Goal: Task Accomplishment & Management: Use online tool/utility

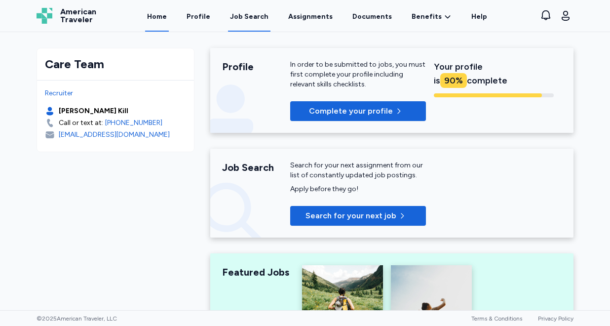
click at [252, 16] on div "Job Search" at bounding box center [249, 17] width 39 height 10
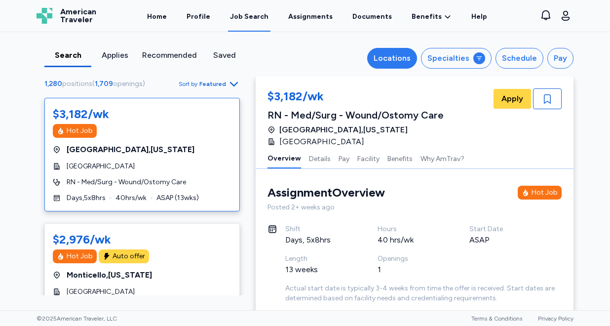
click at [392, 52] on div "Locations" at bounding box center [392, 58] width 37 height 12
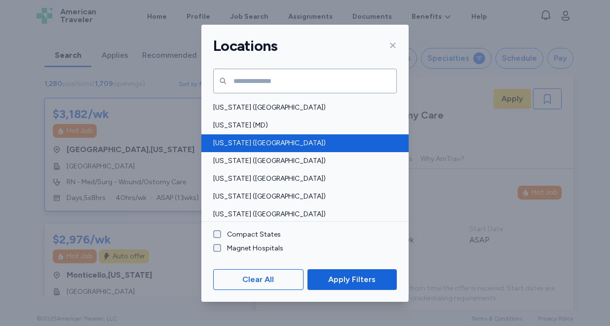
scroll to position [337, 0]
click at [244, 147] on span "[US_STATE] ([GEOGRAPHIC_DATA])" at bounding box center [302, 143] width 178 height 10
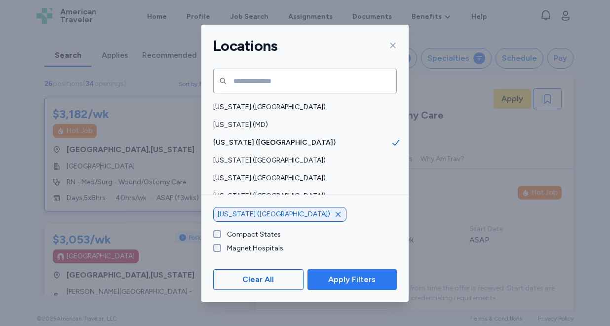
click at [334, 282] on span "Apply Filters" at bounding box center [351, 280] width 47 height 12
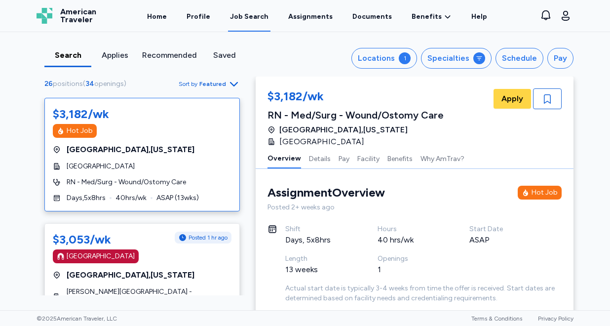
click at [217, 81] on span "Featured" at bounding box center [212, 84] width 27 height 8
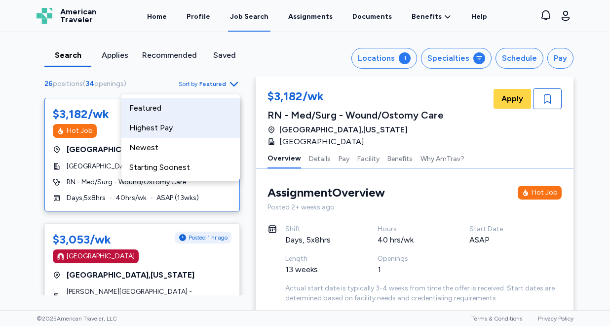
click at [205, 124] on div "Highest Pay" at bounding box center [180, 128] width 118 height 20
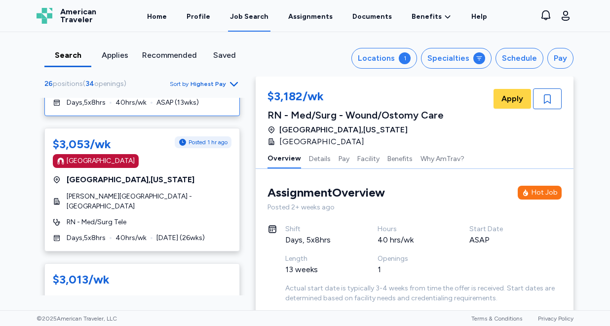
scroll to position [96, 0]
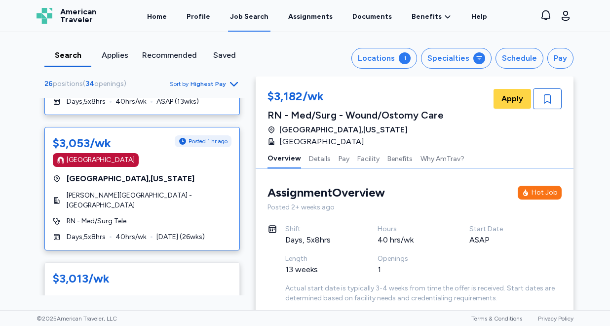
click at [143, 179] on span "[GEOGRAPHIC_DATA] , [US_STATE]" at bounding box center [131, 179] width 128 height 12
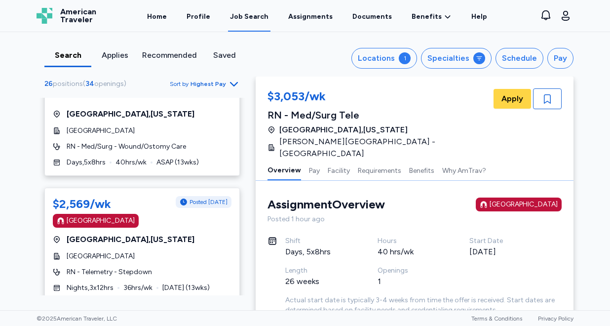
scroll to position [319, 0]
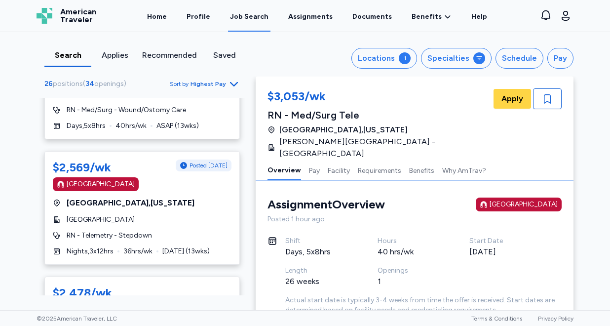
click at [196, 181] on div "[GEOGRAPHIC_DATA]" at bounding box center [142, 184] width 179 height 14
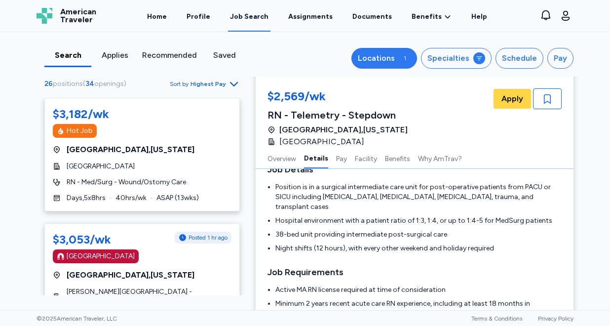
click at [388, 64] on button "Locations 1" at bounding box center [385, 58] width 66 height 21
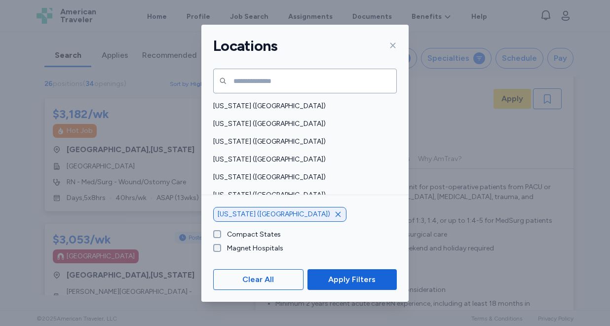
click at [334, 216] on icon "button" at bounding box center [338, 214] width 8 height 8
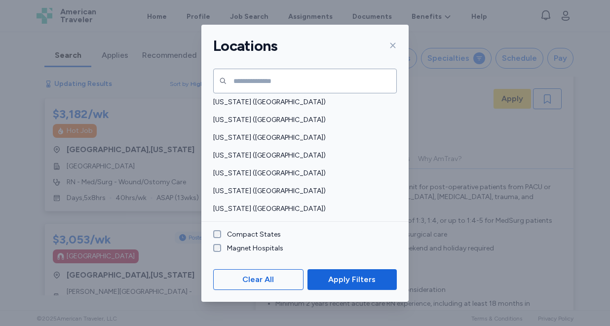
scroll to position [163, 0]
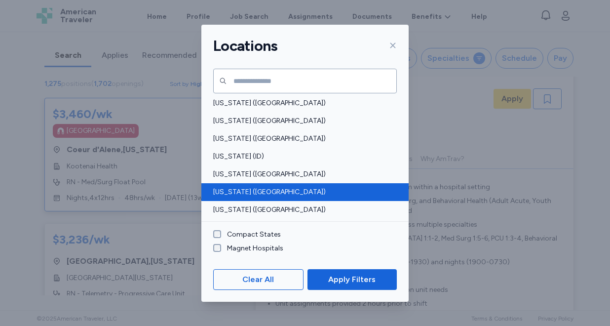
scroll to position [1, 0]
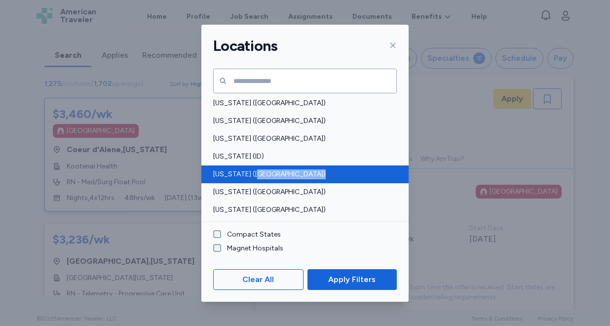
click at [251, 181] on div "[US_STATE] ([GEOGRAPHIC_DATA]) [US_STATE] ([GEOGRAPHIC_DATA]) [US_STATE] ([GEOG…" at bounding box center [304, 159] width 207 height 124
click at [249, 174] on span "[US_STATE] ([GEOGRAPHIC_DATA])" at bounding box center [302, 174] width 178 height 10
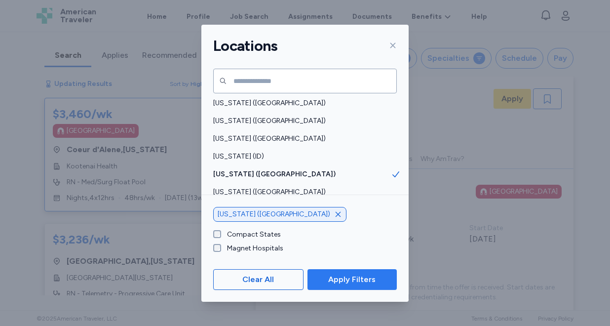
click at [342, 285] on button "Apply Filters" at bounding box center [352, 279] width 89 height 21
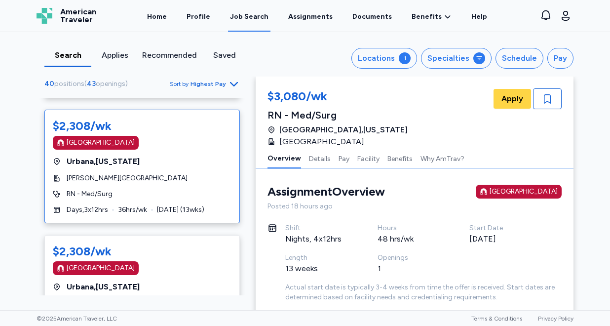
scroll to position [2110, 0]
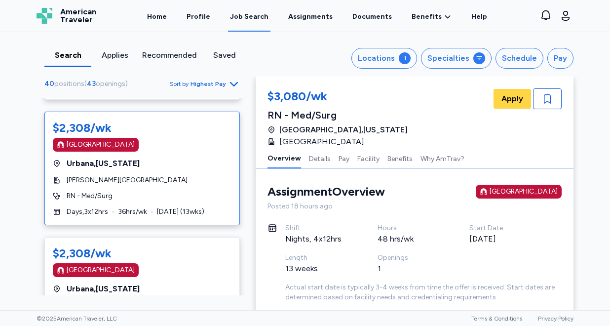
click at [172, 152] on div "$2,308/wk [GEOGRAPHIC_DATA] [GEOGRAPHIC_DATA] , [US_STATE] [PERSON_NAME] Founda…" at bounding box center [142, 169] width 196 height 114
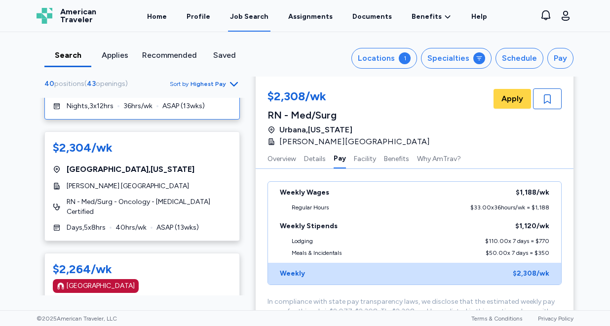
scroll to position [2564, 0]
click at [181, 164] on div "[GEOGRAPHIC_DATA] , [US_STATE]" at bounding box center [142, 170] width 179 height 12
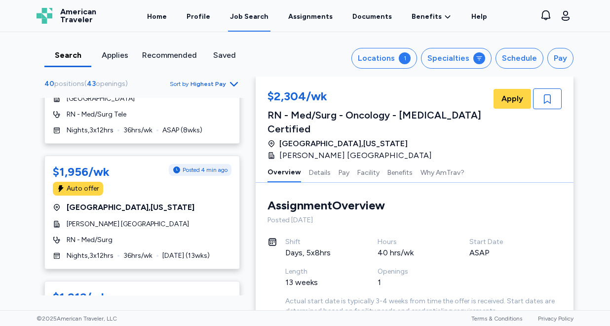
scroll to position [3277, 0]
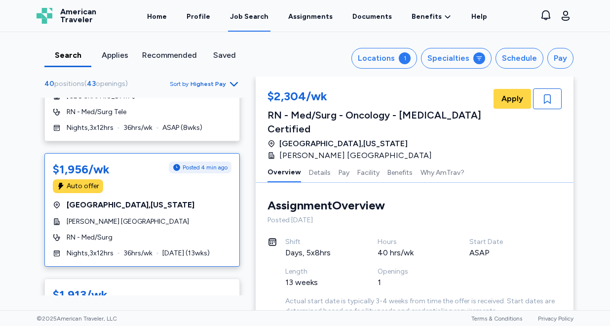
click at [176, 199] on div "[GEOGRAPHIC_DATA] , [US_STATE]" at bounding box center [142, 205] width 179 height 12
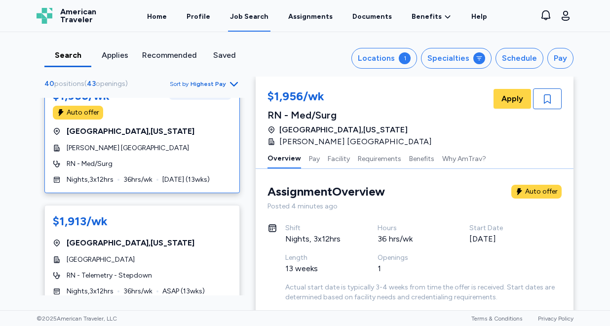
scroll to position [3355, 0]
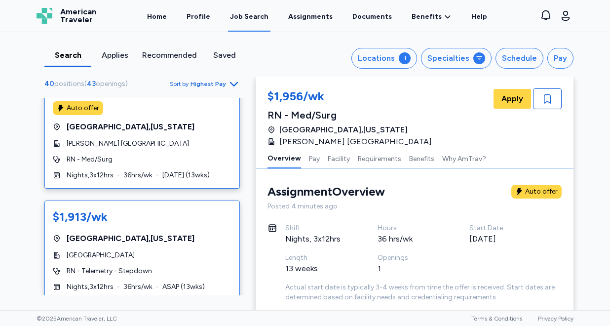
click at [173, 233] on div "[GEOGRAPHIC_DATA] , [US_STATE]" at bounding box center [142, 239] width 179 height 12
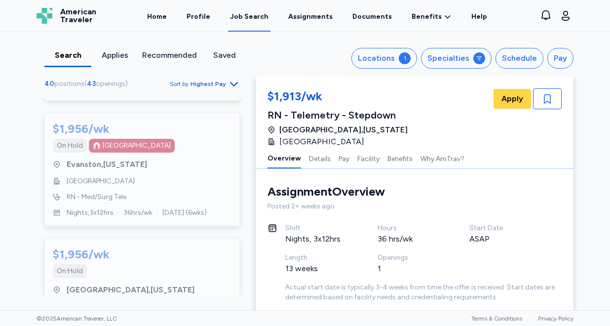
scroll to position [4667, 0]
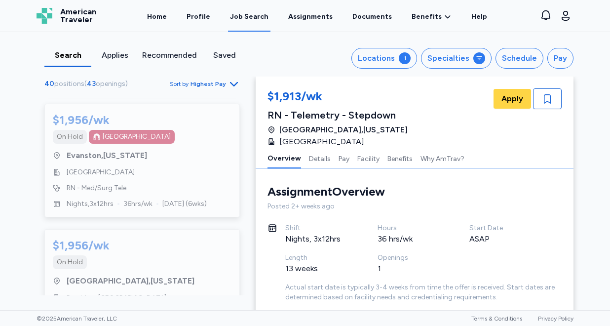
click at [175, 255] on div "On Hold" at bounding box center [142, 262] width 179 height 14
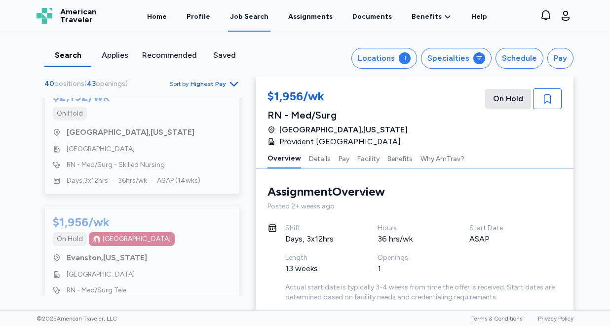
scroll to position [4526, 0]
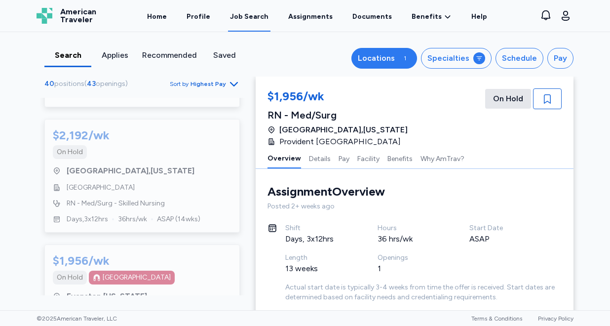
click at [395, 52] on div "Locations" at bounding box center [376, 58] width 37 height 12
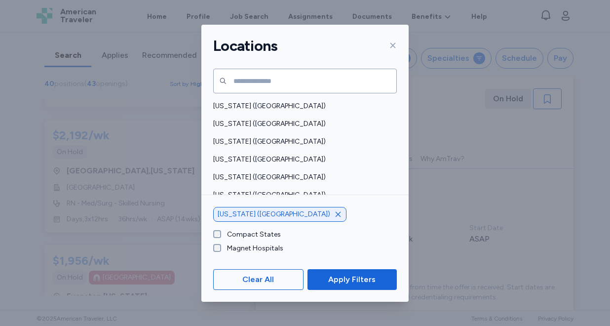
click at [334, 216] on icon "button" at bounding box center [338, 214] width 8 height 8
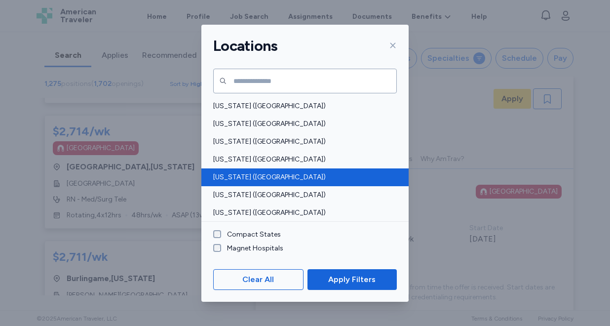
click at [242, 175] on span "[US_STATE] ([GEOGRAPHIC_DATA])" at bounding box center [302, 177] width 178 height 10
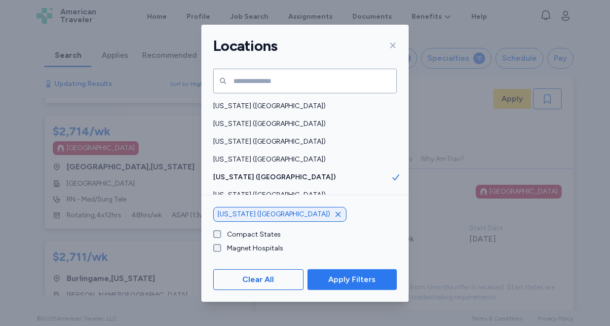
click at [337, 284] on span "Apply Filters" at bounding box center [351, 280] width 47 height 12
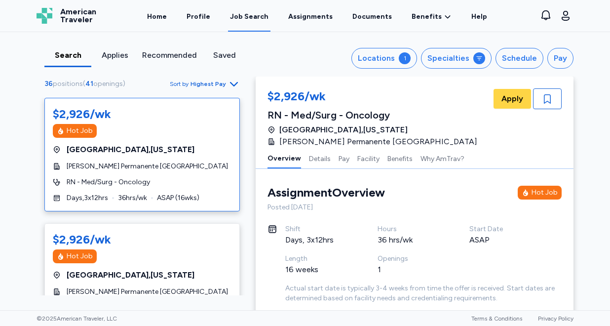
click at [162, 143] on div "$2,926/wk Hot Job [GEOGRAPHIC_DATA] , [US_STATE] [PERSON_NAME] Permanente [GEOG…" at bounding box center [142, 155] width 196 height 114
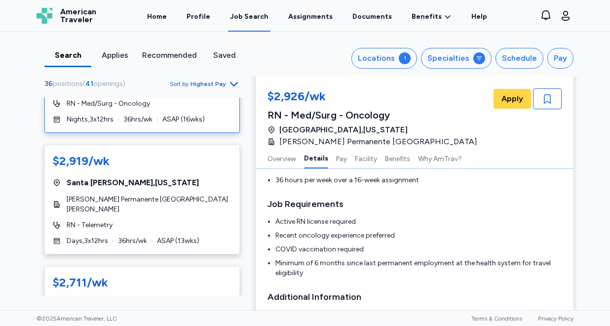
scroll to position [442, 0]
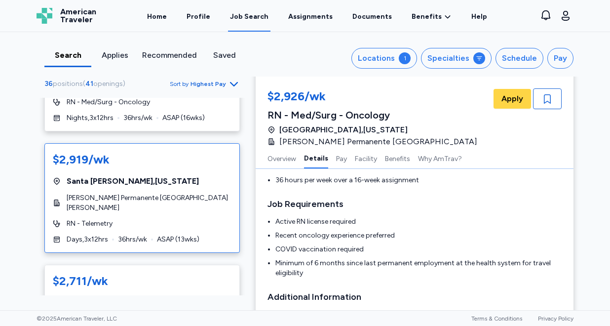
click at [149, 204] on div "$2,919/wk [GEOGRAPHIC_DATA] , [US_STATE] [PERSON_NAME] Permanente [GEOGRAPHIC_D…" at bounding box center [142, 198] width 196 height 110
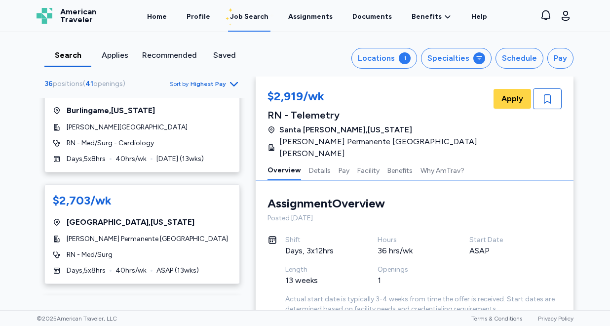
scroll to position [636, 0]
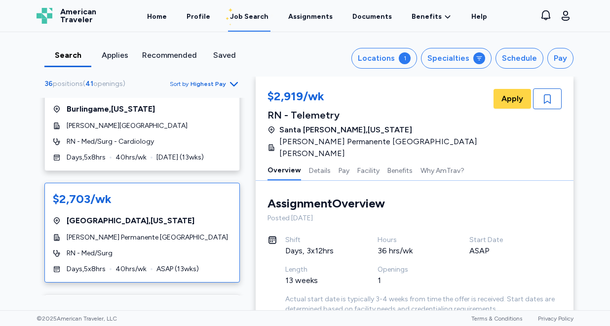
click at [140, 233] on span "[PERSON_NAME] Permanente [GEOGRAPHIC_DATA]" at bounding box center [147, 238] width 161 height 10
